Goal: Task Accomplishment & Management: Manage account settings

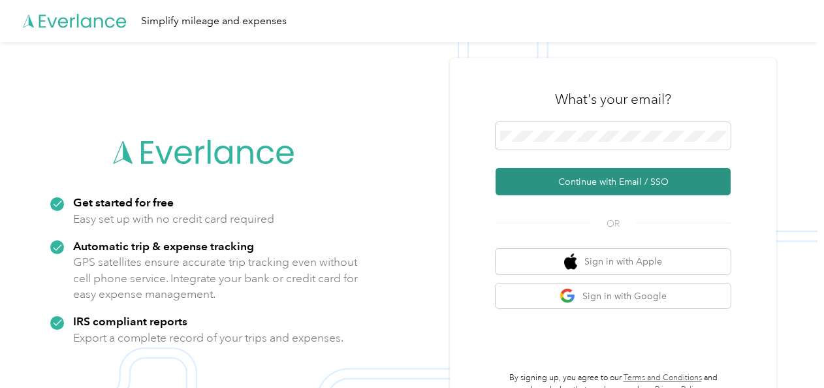
click at [579, 180] on button "Continue with Email / SSO" at bounding box center [612, 181] width 235 height 27
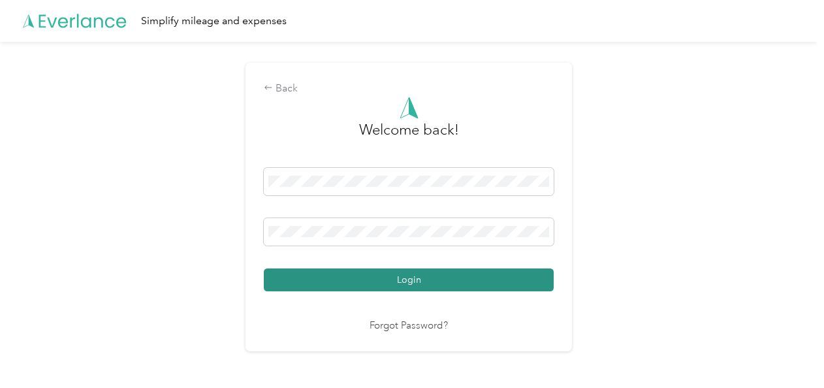
click at [410, 278] on button "Login" at bounding box center [409, 279] width 290 height 23
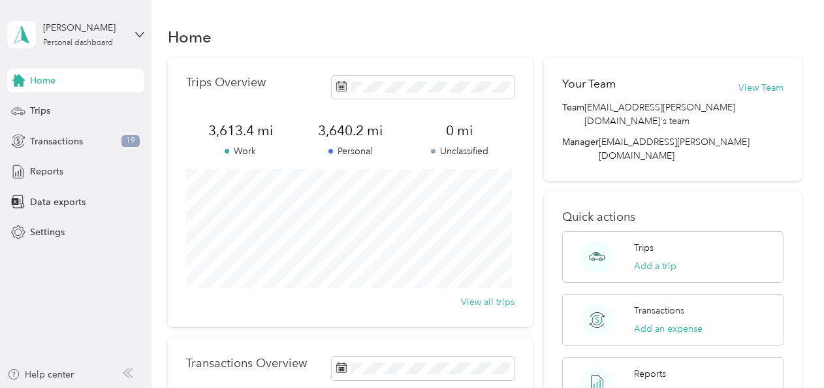
click at [46, 82] on span "Home" at bounding box center [42, 81] width 25 height 14
click at [47, 164] on span "Reports" at bounding box center [46, 171] width 33 height 14
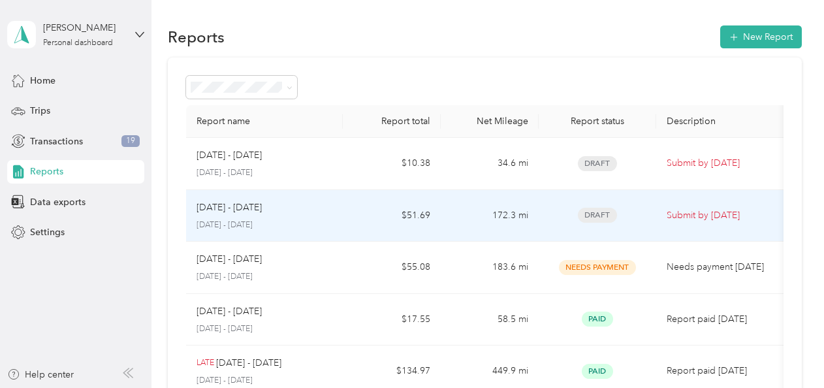
click at [234, 222] on p "[DATE] - [DATE]" at bounding box center [264, 225] width 136 height 12
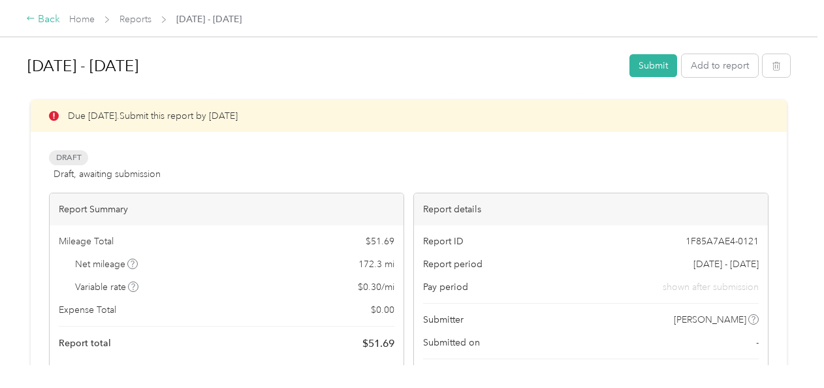
click at [44, 23] on div "Back" at bounding box center [43, 20] width 34 height 16
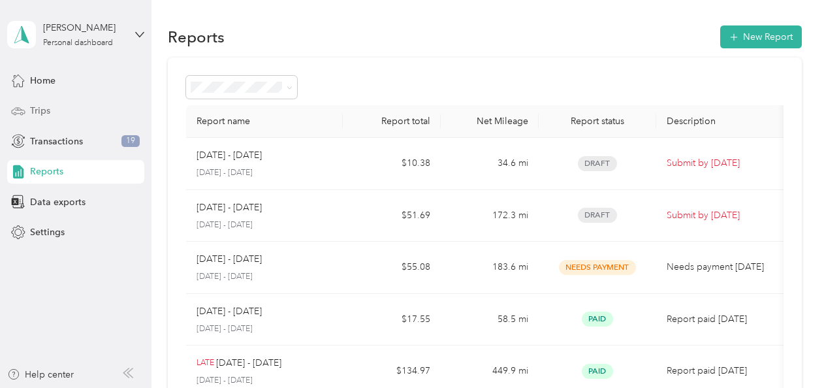
click at [46, 111] on span "Trips" at bounding box center [40, 111] width 20 height 14
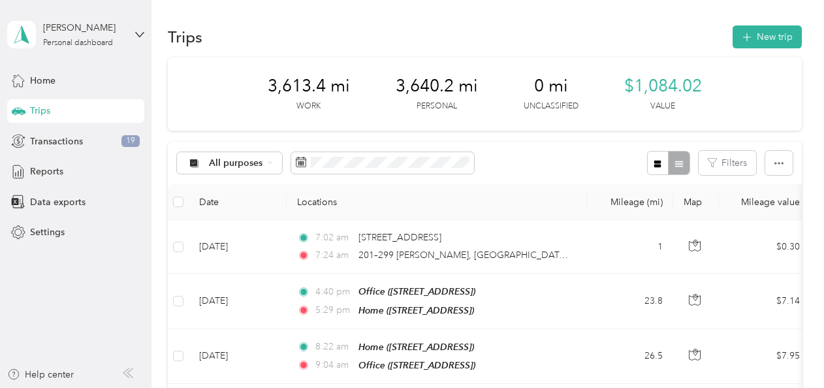
click at [133, 376] on icon at bounding box center [128, 372] width 10 height 10
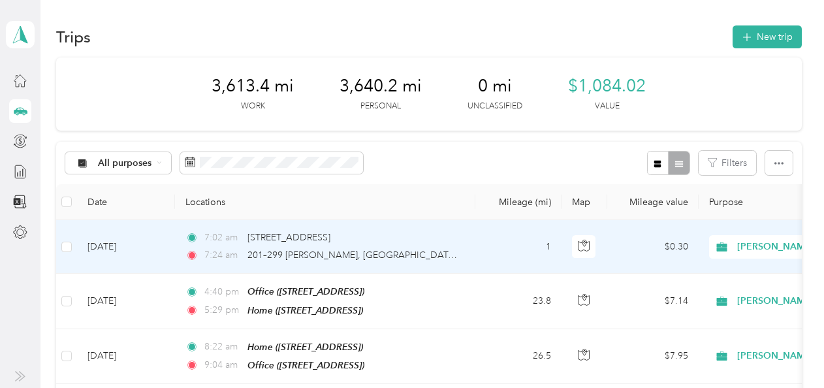
click at [766, 242] on span "[PERSON_NAME]" at bounding box center [796, 247] width 119 height 14
click at [707, 292] on span "Personal" at bounding box center [754, 294] width 121 height 14
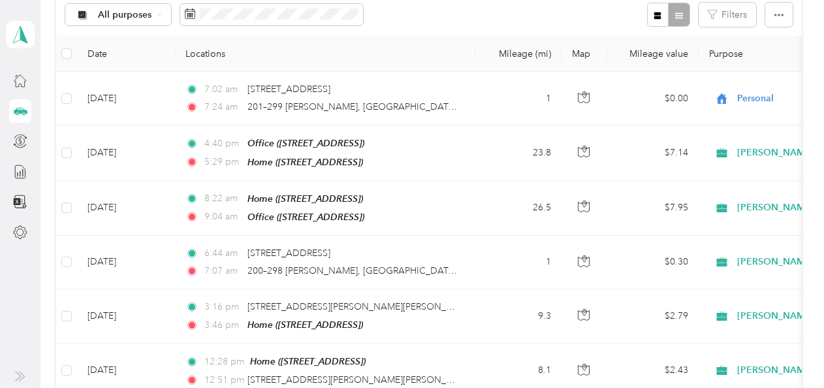
scroll to position [166, 0]
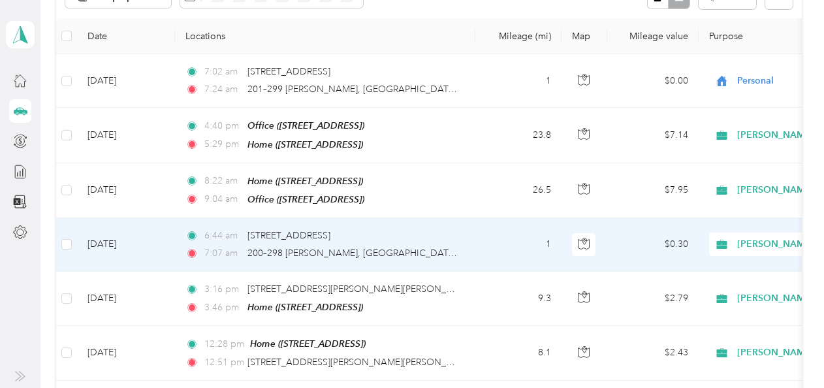
click at [748, 237] on span "[PERSON_NAME]" at bounding box center [796, 244] width 119 height 14
click at [706, 288] on span "Personal" at bounding box center [754, 288] width 121 height 14
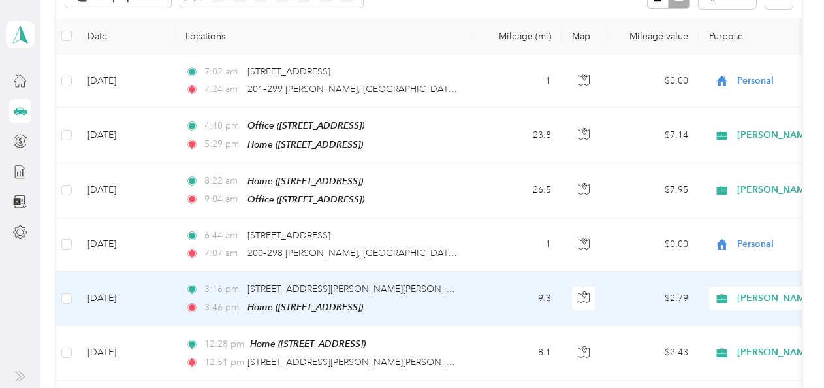
click at [749, 294] on span "[PERSON_NAME]" at bounding box center [796, 298] width 119 height 14
click at [709, 334] on span "Personal" at bounding box center [754, 341] width 121 height 14
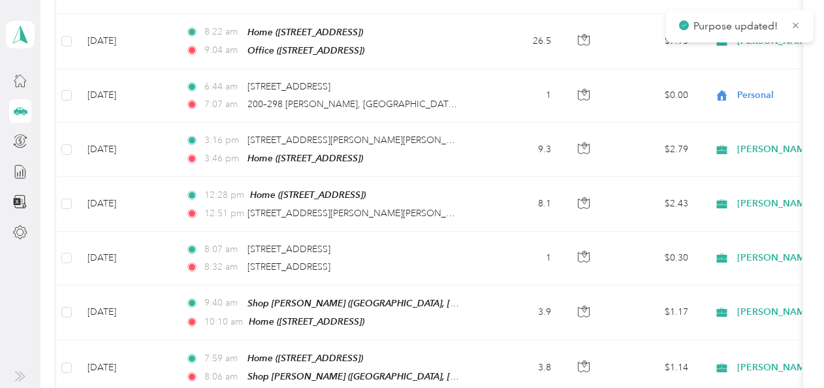
scroll to position [317, 0]
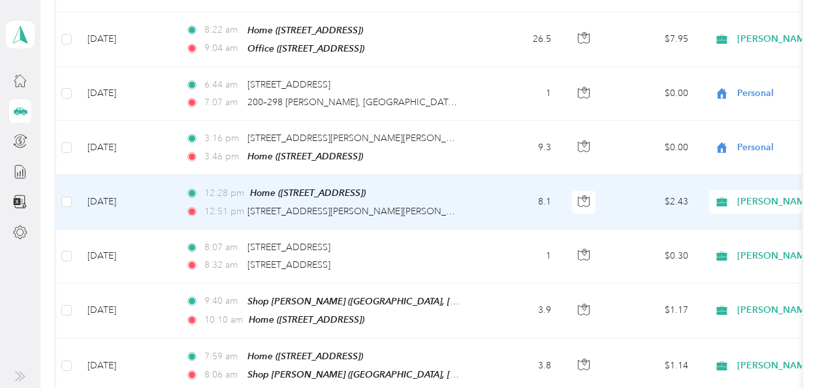
click at [744, 194] on span "[PERSON_NAME]" at bounding box center [796, 201] width 119 height 14
click at [711, 244] on span "Personal" at bounding box center [754, 244] width 121 height 14
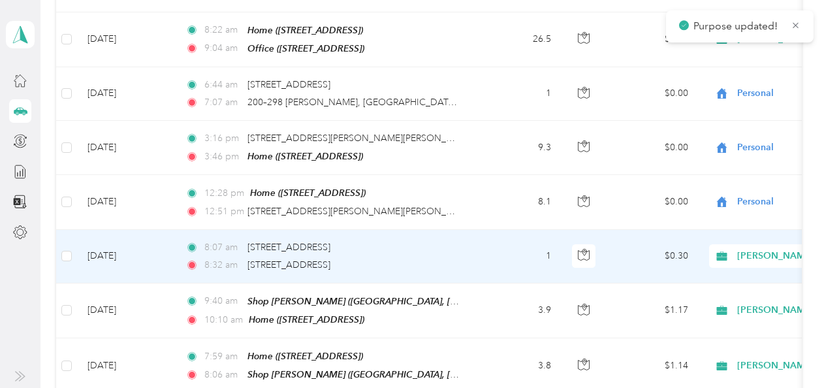
click at [747, 253] on span "[PERSON_NAME]" at bounding box center [796, 256] width 119 height 14
click at [724, 292] on span "Personal" at bounding box center [754, 297] width 121 height 14
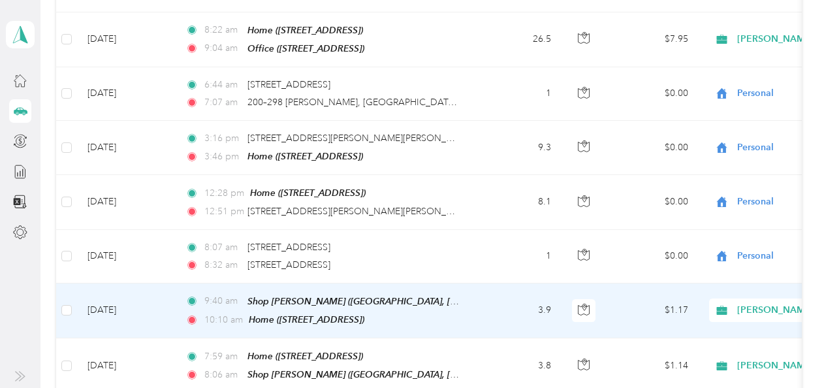
click at [762, 308] on span "[PERSON_NAME]" at bounding box center [796, 310] width 119 height 14
click at [688, 354] on span "Personal" at bounding box center [743, 351] width 144 height 14
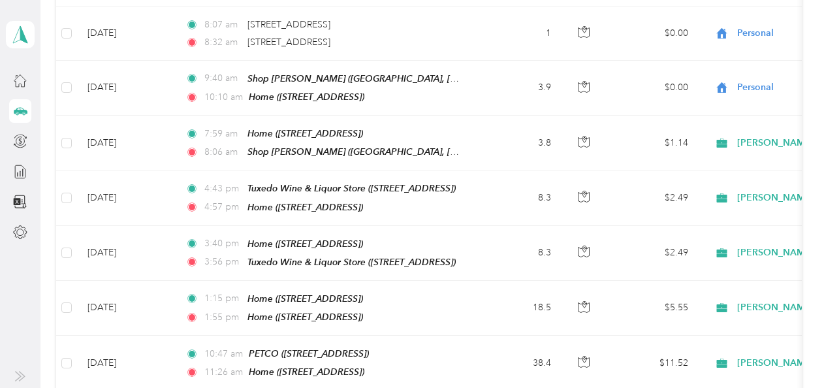
scroll to position [555, 0]
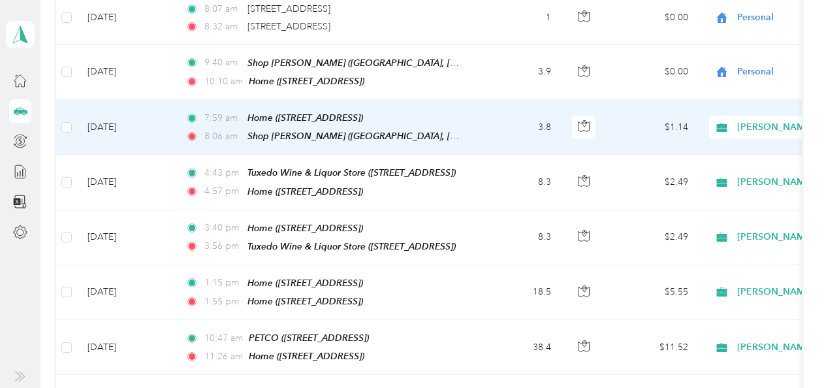
click at [745, 125] on span "[PERSON_NAME]" at bounding box center [796, 127] width 119 height 14
click at [726, 160] on span "Personal" at bounding box center [754, 166] width 121 height 14
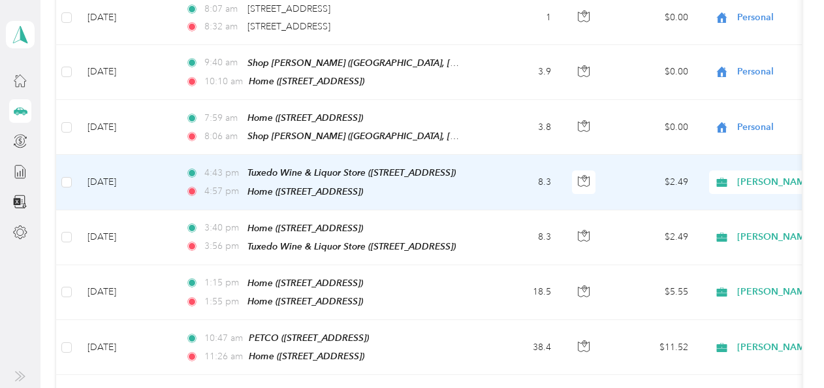
click at [745, 179] on span "[PERSON_NAME]" at bounding box center [796, 182] width 119 height 14
click at [719, 226] on li "Personal" at bounding box center [743, 219] width 162 height 23
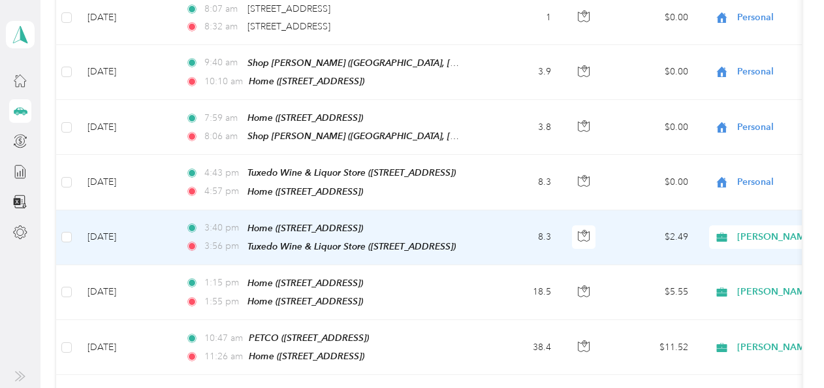
click at [732, 232] on span "[PERSON_NAME]" at bounding box center [784, 237] width 142 height 14
click at [719, 266] on span "Personal" at bounding box center [754, 273] width 121 height 14
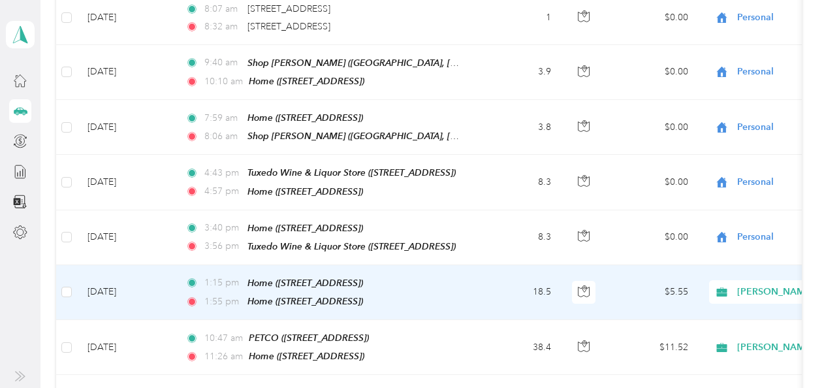
click at [753, 286] on span "[PERSON_NAME]" at bounding box center [796, 292] width 119 height 14
click at [714, 324] on span "Personal" at bounding box center [754, 327] width 121 height 14
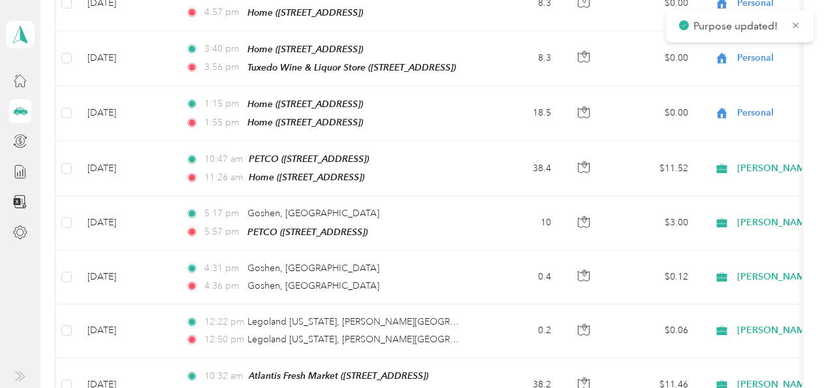
scroll to position [736, 0]
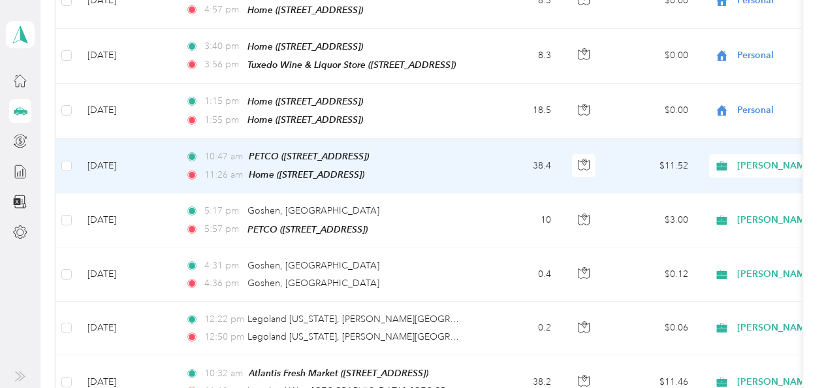
click at [741, 159] on span "[PERSON_NAME]" at bounding box center [796, 166] width 119 height 14
click at [706, 195] on span "Personal" at bounding box center [754, 199] width 121 height 14
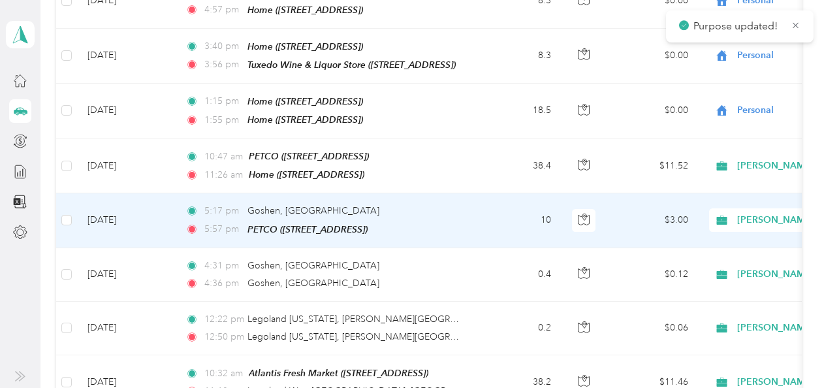
click at [747, 213] on div "[PERSON_NAME]" at bounding box center [790, 219] width 162 height 23
click at [728, 256] on li "Personal" at bounding box center [743, 251] width 162 height 23
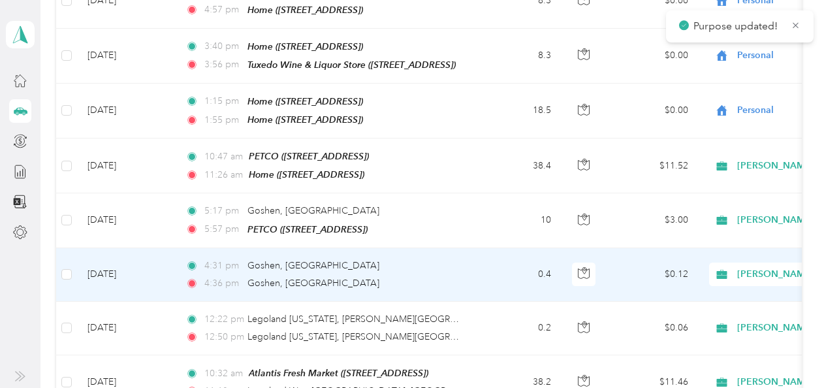
click at [752, 267] on span "[PERSON_NAME]" at bounding box center [796, 274] width 119 height 14
click at [715, 307] on span "Personal" at bounding box center [754, 305] width 121 height 14
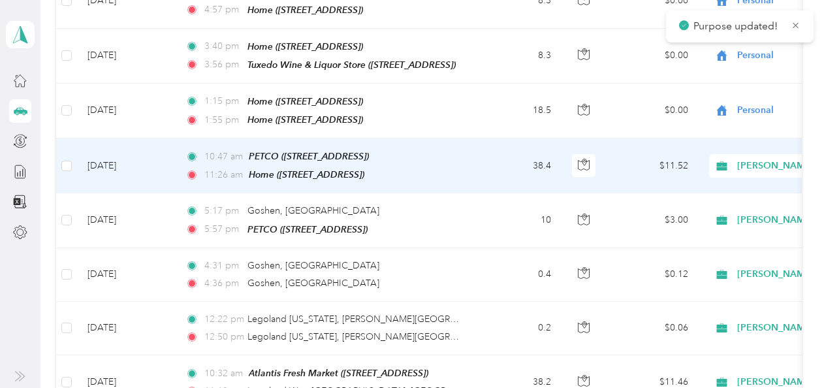
click at [757, 159] on span "[PERSON_NAME]" at bounding box center [796, 166] width 119 height 14
click at [698, 198] on span "Personal" at bounding box center [747, 199] width 106 height 14
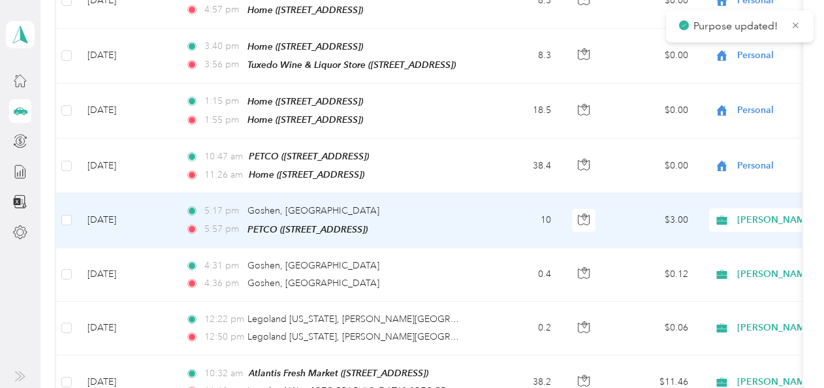
click at [748, 213] on span "[PERSON_NAME]" at bounding box center [796, 220] width 119 height 14
click at [720, 248] on span "Personal" at bounding box center [754, 252] width 121 height 14
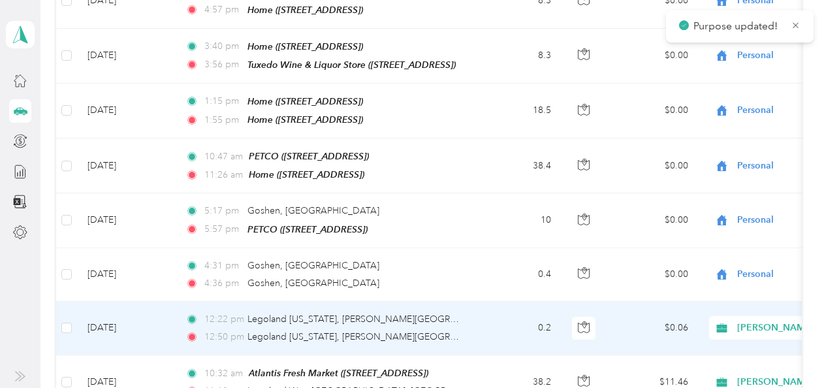
click at [732, 320] on span "[PERSON_NAME]" at bounding box center [784, 327] width 142 height 14
click at [702, 357] on span "Personal" at bounding box center [754, 359] width 121 height 14
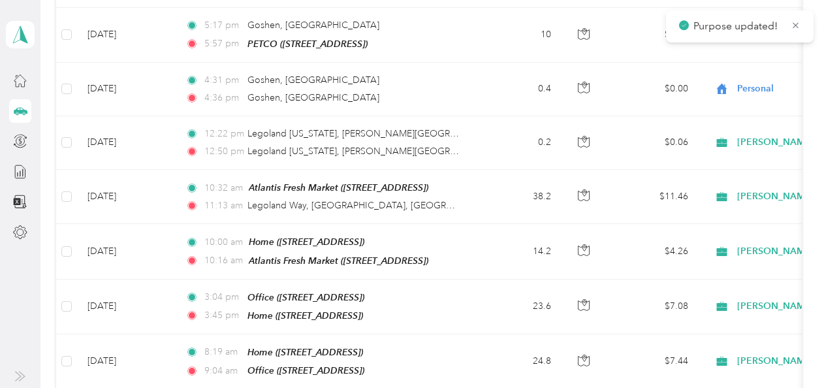
scroll to position [924, 0]
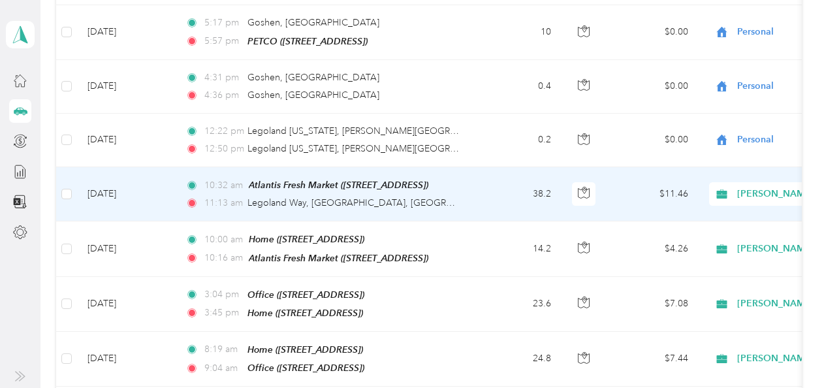
click at [756, 187] on span "[PERSON_NAME]" at bounding box center [796, 194] width 119 height 14
click at [701, 225] on span "Personal" at bounding box center [754, 224] width 121 height 14
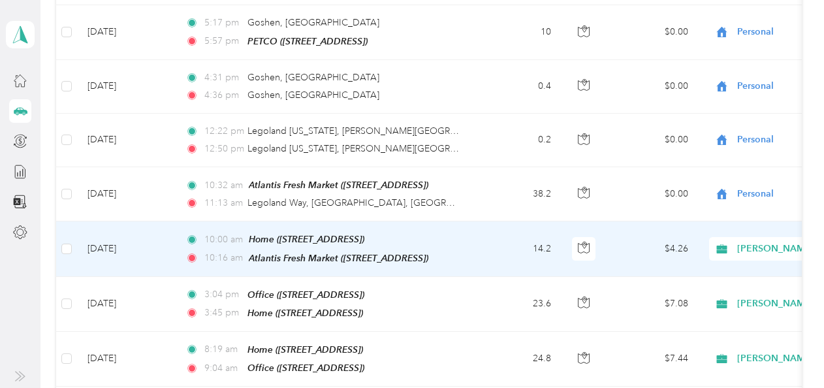
click at [743, 241] on span "[PERSON_NAME]" at bounding box center [796, 248] width 119 height 14
click at [717, 273] on span "Personal" at bounding box center [754, 278] width 121 height 14
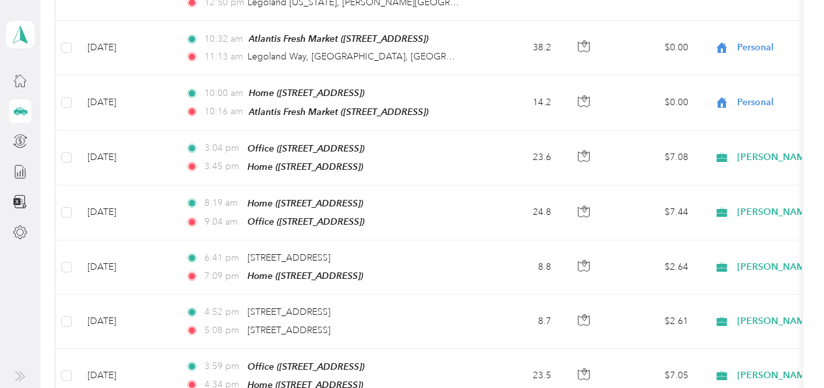
scroll to position [1079, 0]
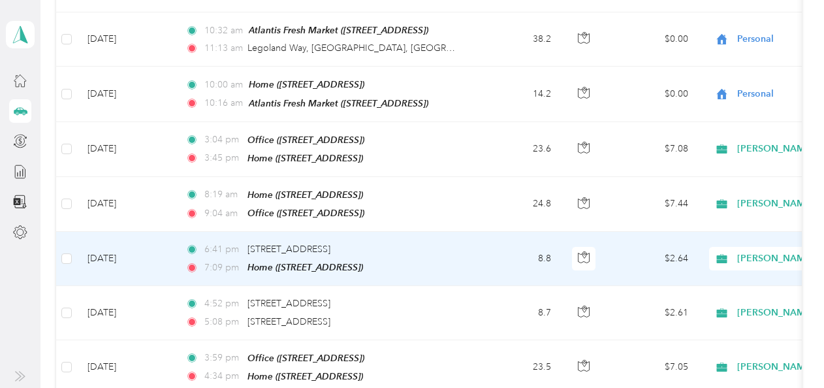
click at [741, 251] on span "[PERSON_NAME]" at bounding box center [796, 258] width 119 height 14
click at [717, 277] on span "Personal" at bounding box center [754, 284] width 121 height 14
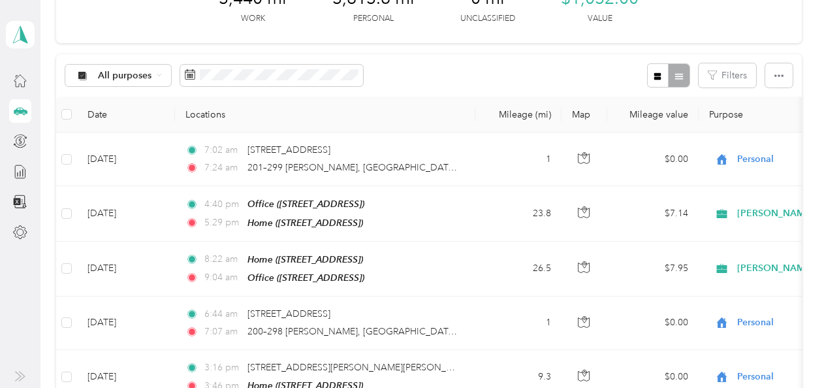
scroll to position [0, 0]
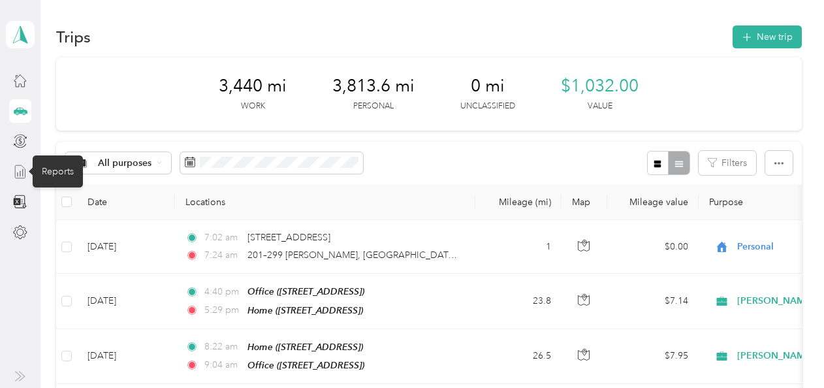
click at [21, 166] on icon at bounding box center [20, 171] width 14 height 14
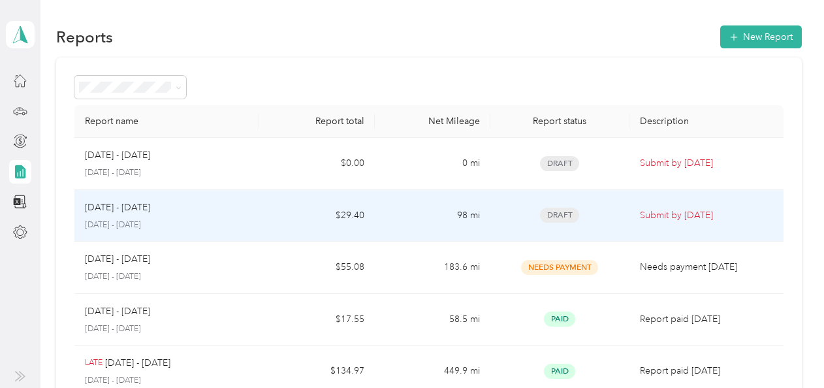
click at [558, 213] on span "Draft" at bounding box center [559, 215] width 39 height 15
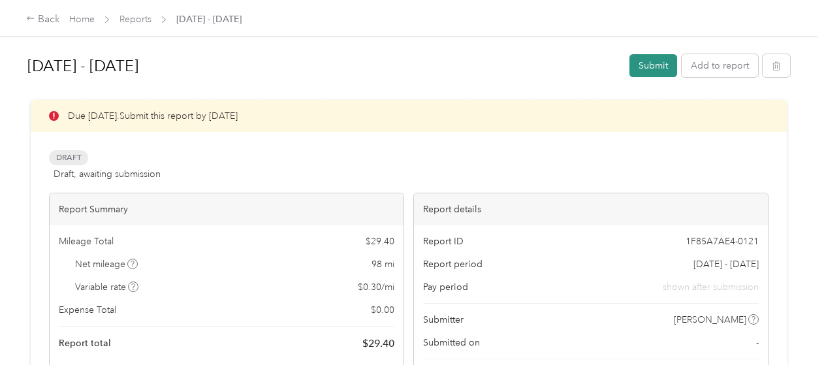
click at [644, 66] on button "Submit" at bounding box center [653, 65] width 48 height 23
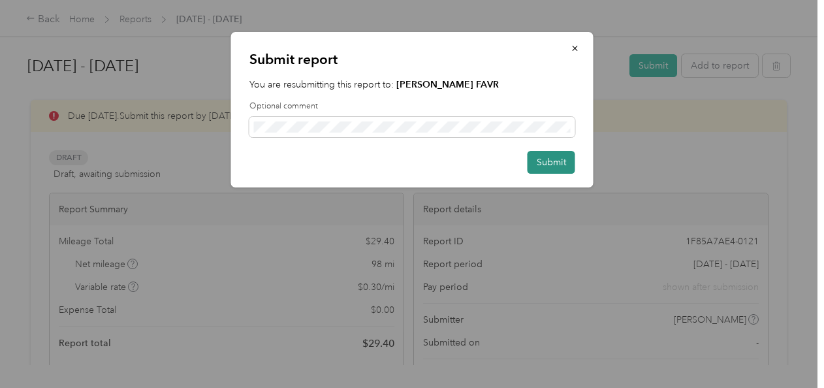
click at [538, 161] on button "Submit" at bounding box center [551, 162] width 48 height 23
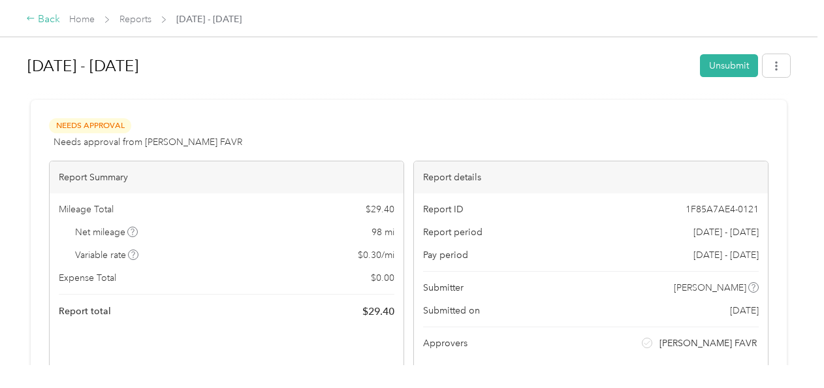
click at [42, 16] on div "Back" at bounding box center [43, 20] width 34 height 16
